Goal: Browse casually

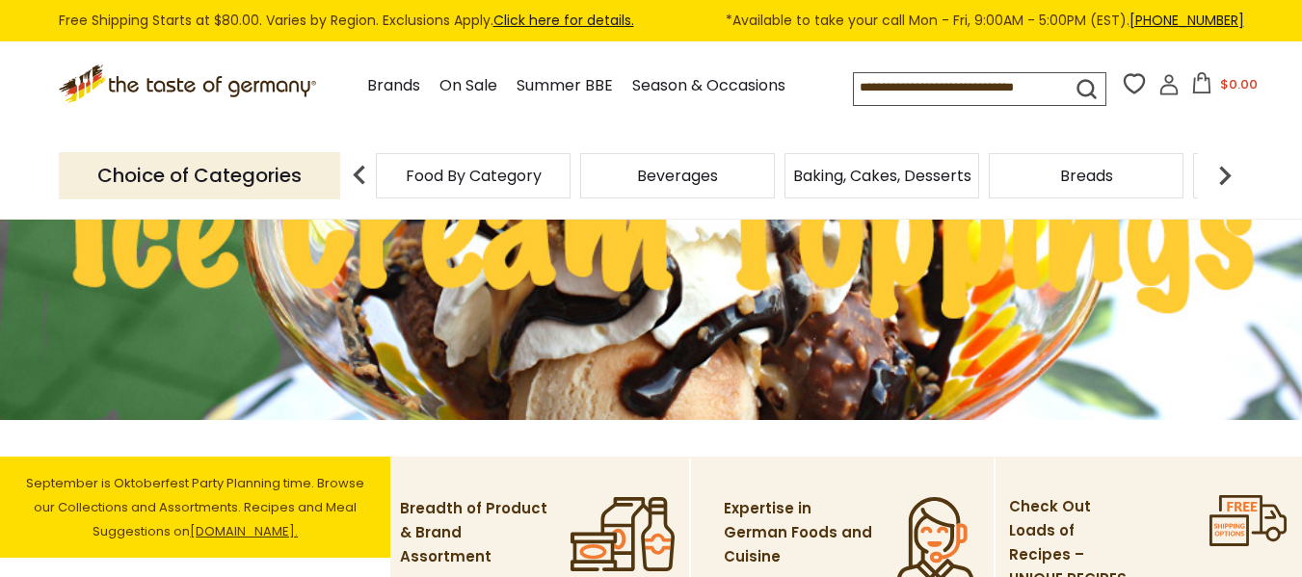
scroll to position [482, 0]
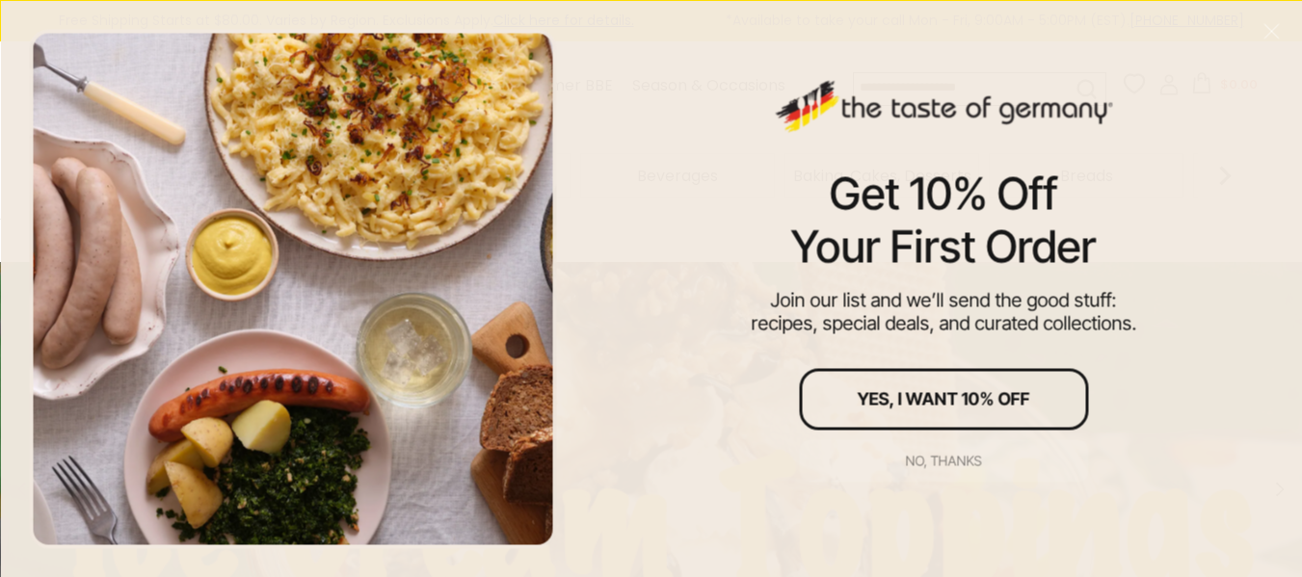
click at [946, 459] on div "No, thanks" at bounding box center [944, 460] width 76 height 13
